Goal: Task Accomplishment & Management: Manage account settings

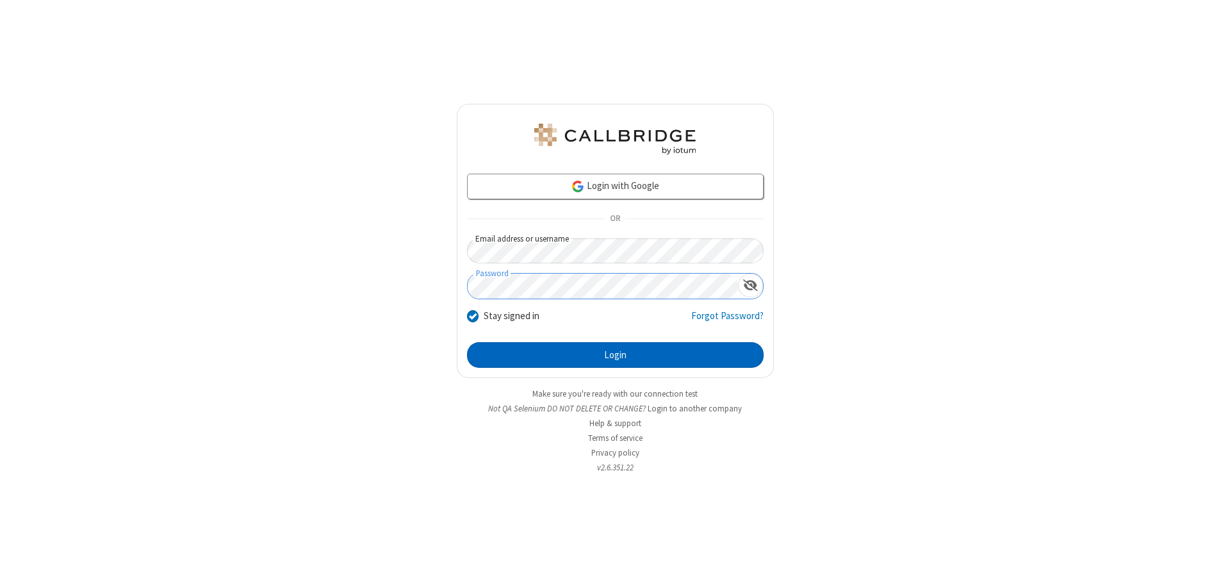
click at [615, 355] on button "Login" at bounding box center [615, 355] width 297 height 26
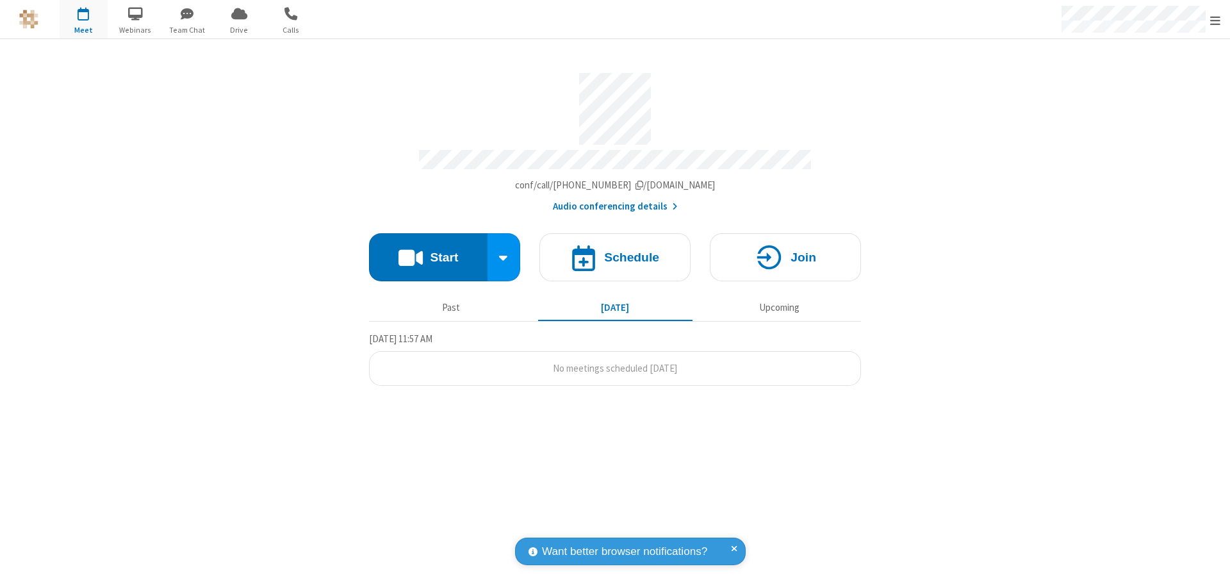
click at [1215, 20] on span "Open menu" at bounding box center [1215, 20] width 10 height 13
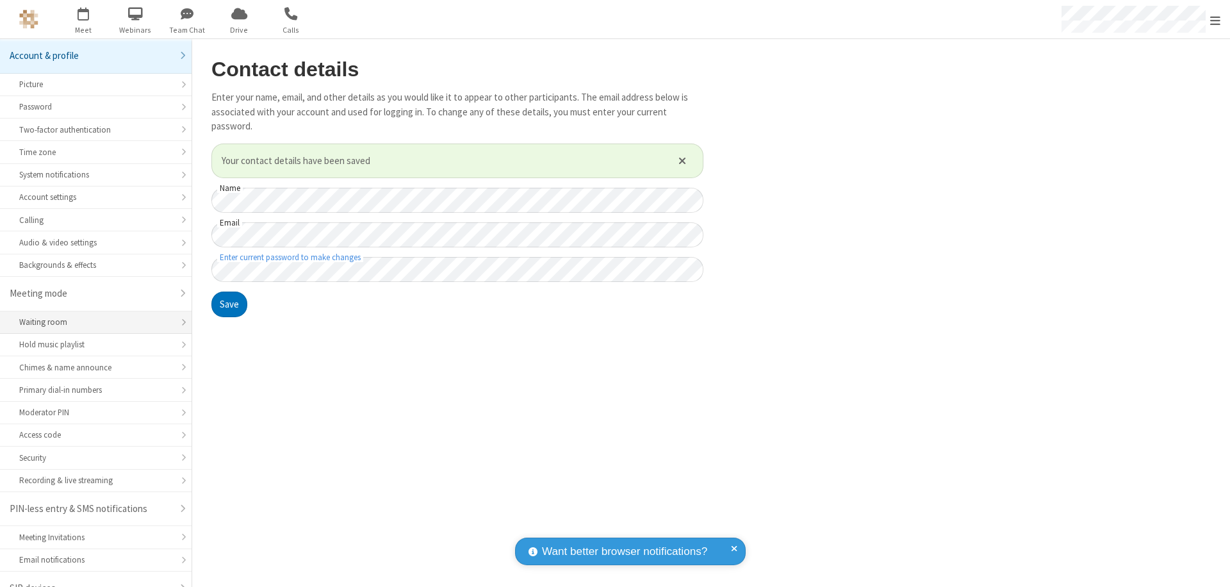
click at [91, 316] on div "Waiting room" at bounding box center [95, 322] width 153 height 12
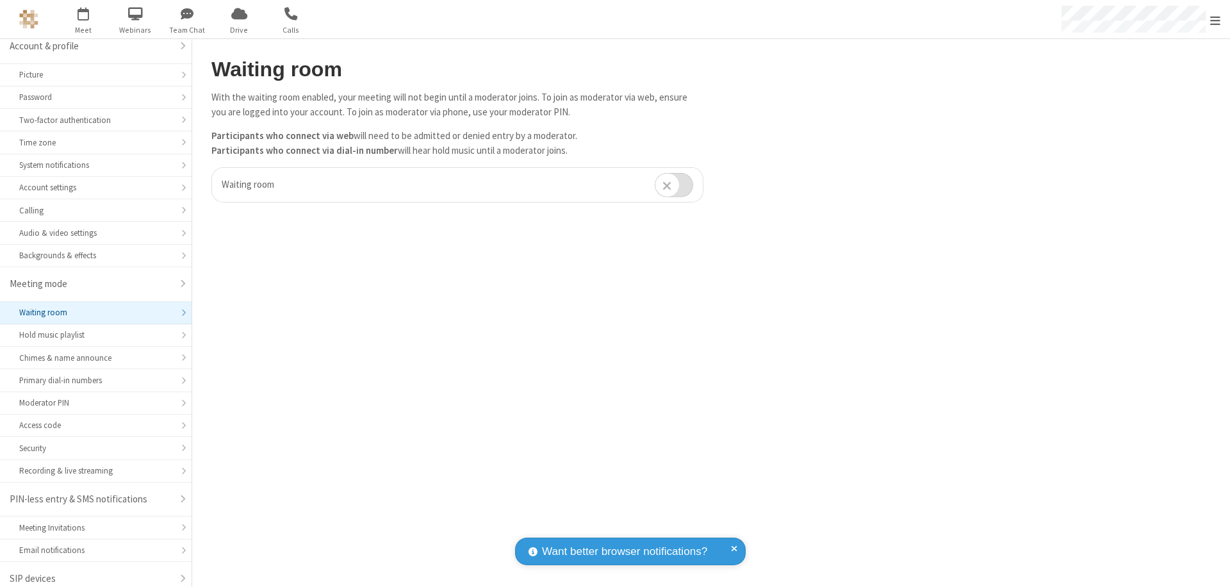
click at [674, 184] on input "checkbox" at bounding box center [673, 184] width 38 height 25
checkbox input "true"
click at [1215, 19] on span "Open menu" at bounding box center [1215, 20] width 10 height 13
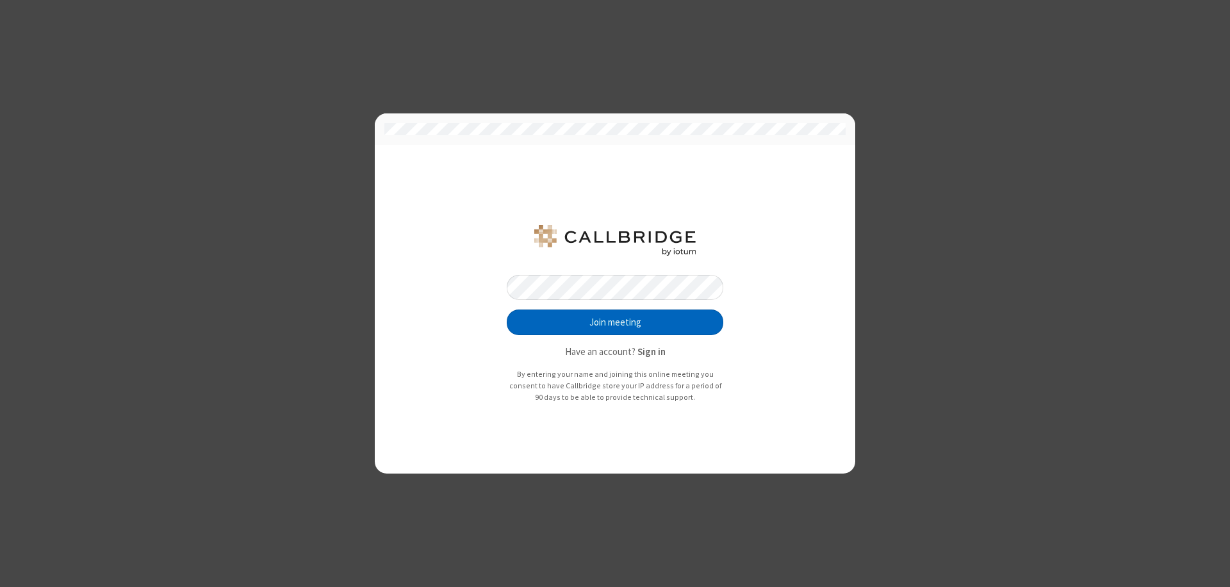
click at [615, 322] on button "Join meeting" at bounding box center [615, 322] width 216 height 26
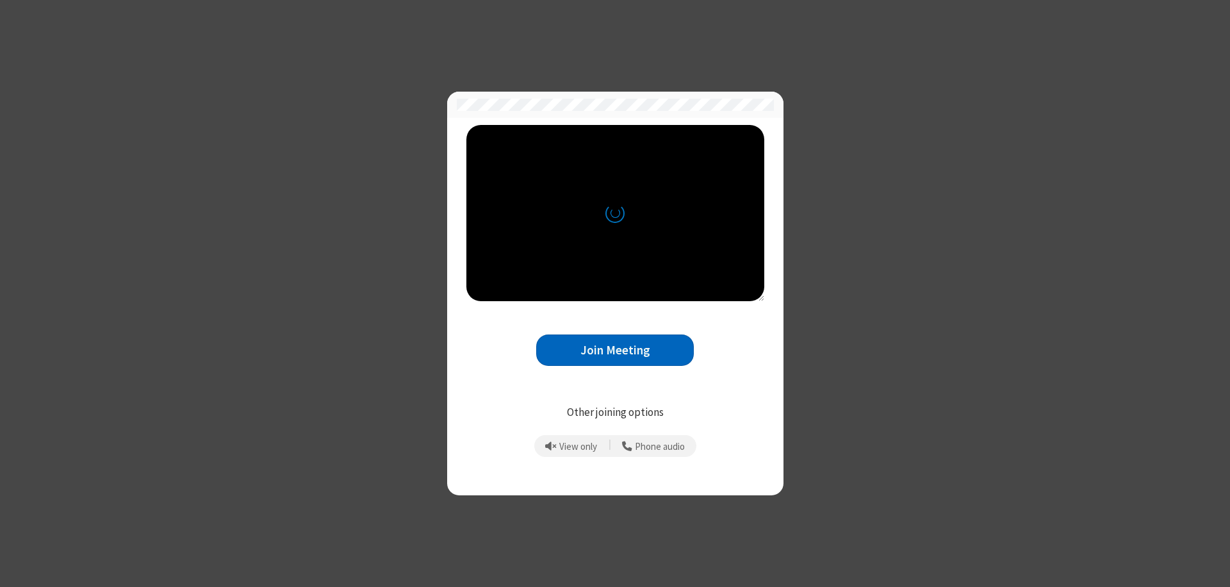
click at [615, 350] on button "Join Meeting" at bounding box center [615, 349] width 158 height 31
